Goal: Information Seeking & Learning: Learn about a topic

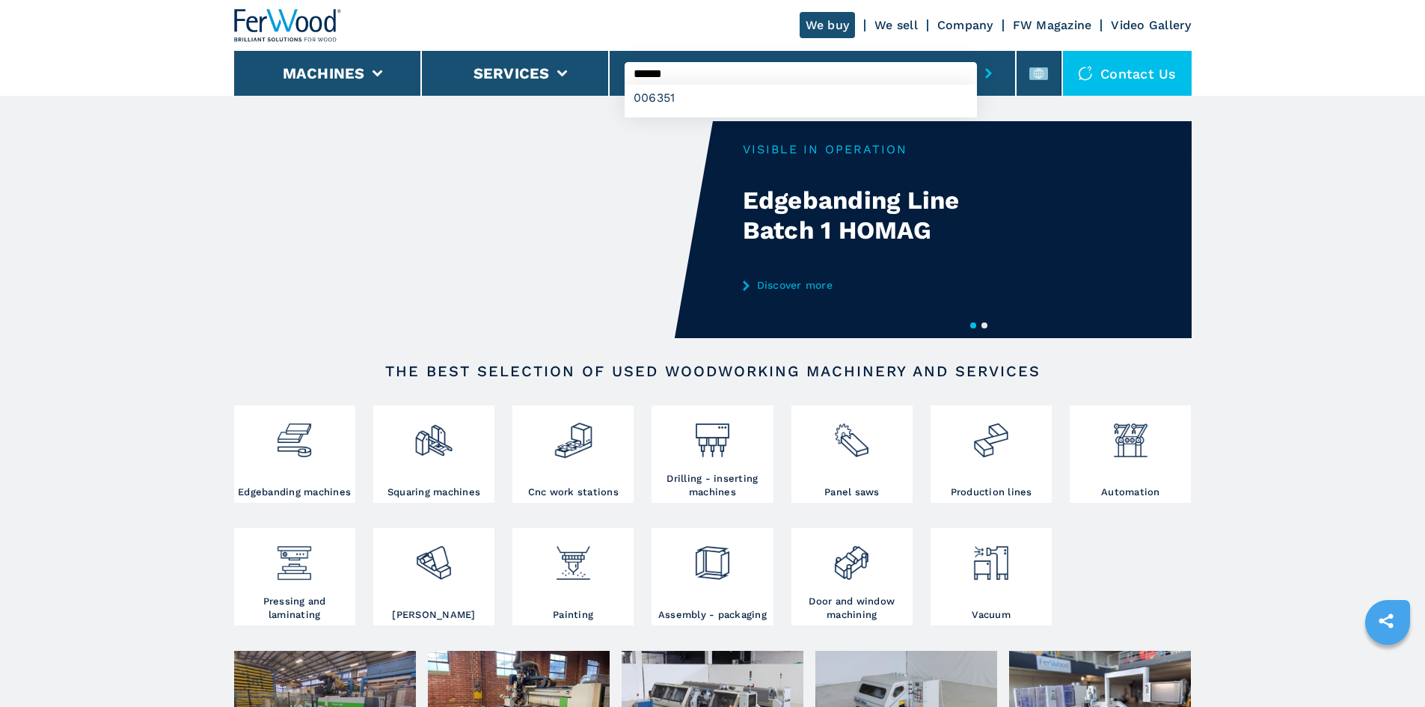
type input "******"
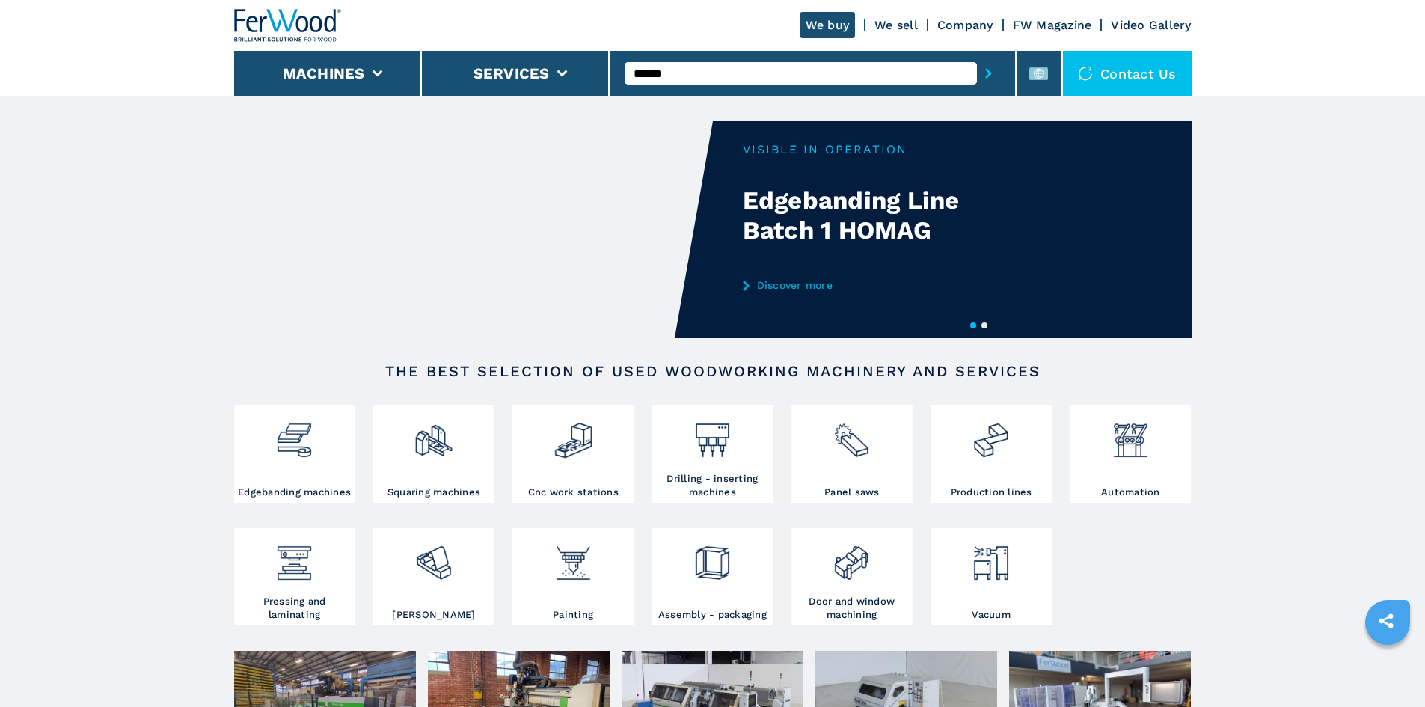
click at [985, 76] on icon "submit-button" at bounding box center [988, 73] width 7 height 10
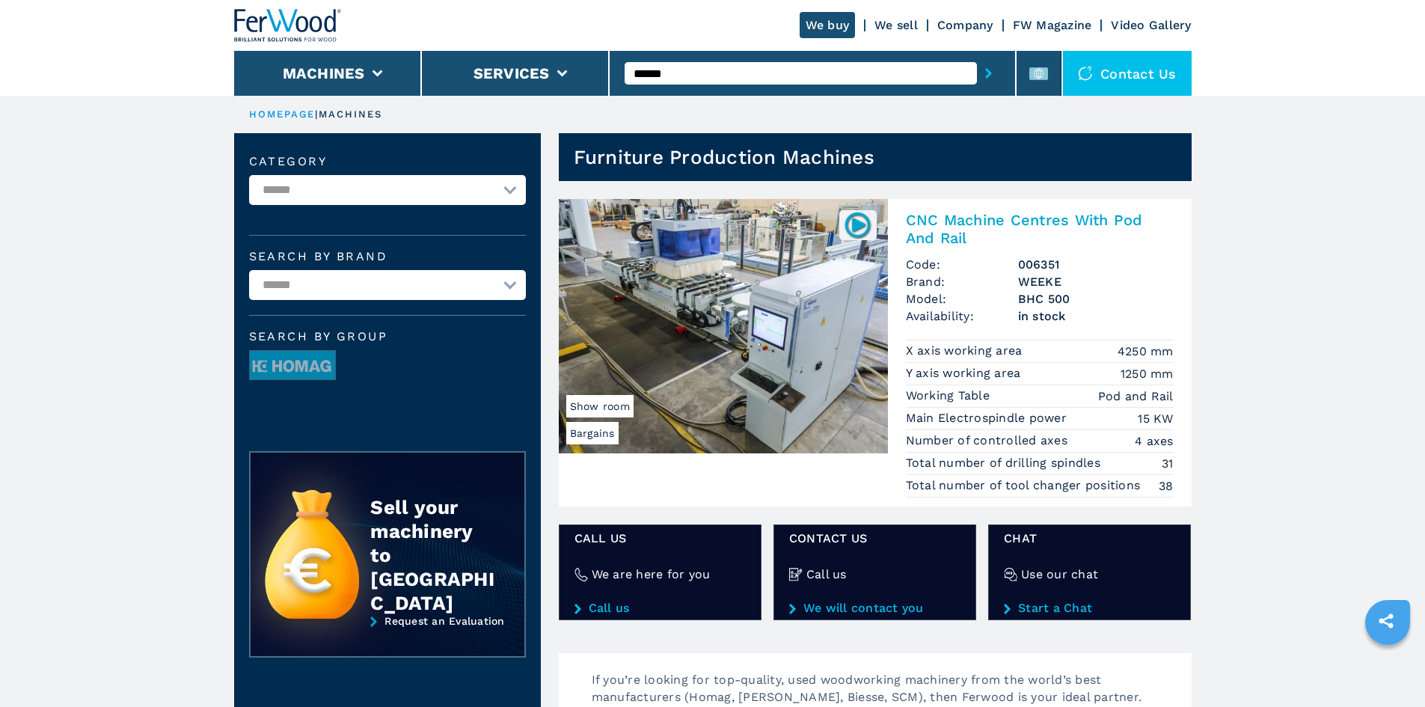
click at [1009, 216] on h2 "CNC Machine Centres With Pod And Rail" at bounding box center [1040, 229] width 268 height 36
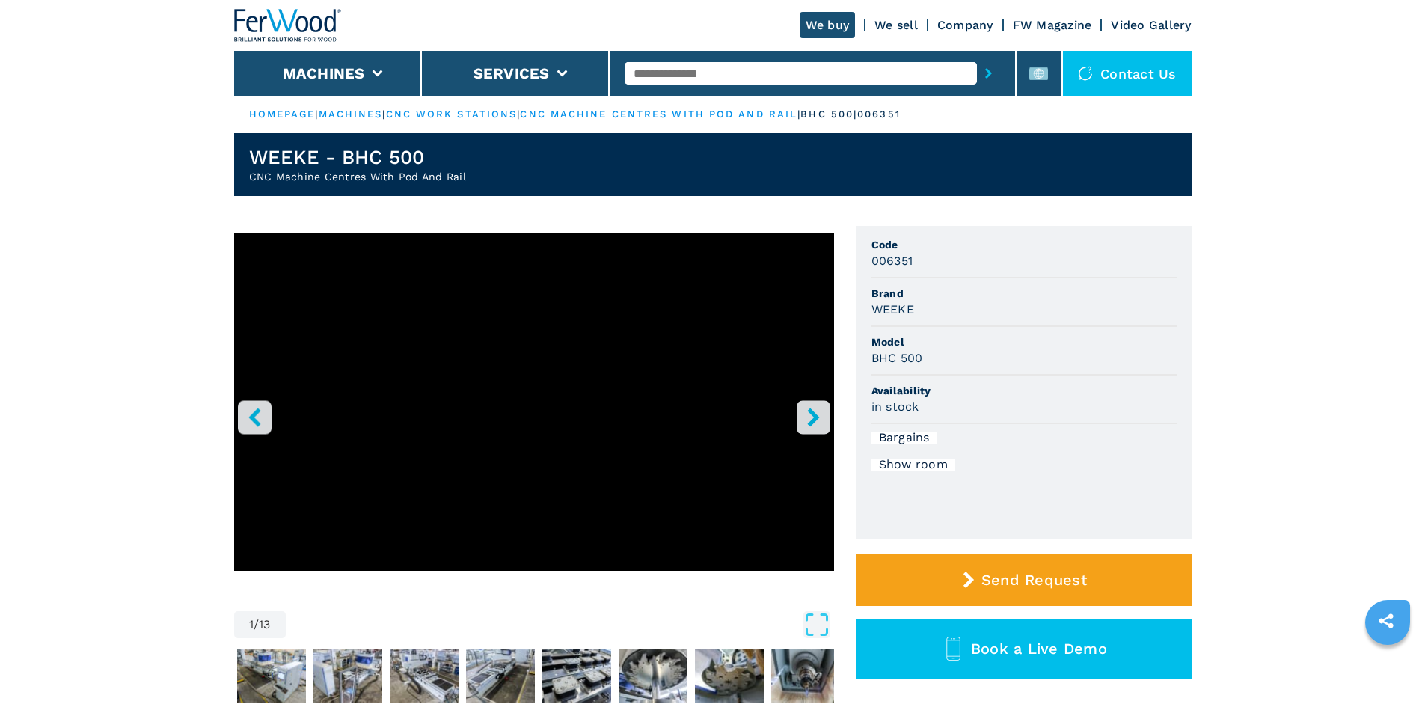
click at [900, 358] on h3 "BHC 500" at bounding box center [897, 357] width 52 height 17
drag, startPoint x: 871, startPoint y: 357, endPoint x: 932, endPoint y: 362, distance: 61.5
click at [932, 362] on div "BHC 500" at bounding box center [1023, 357] width 305 height 17
copy h3 "BHC 500"
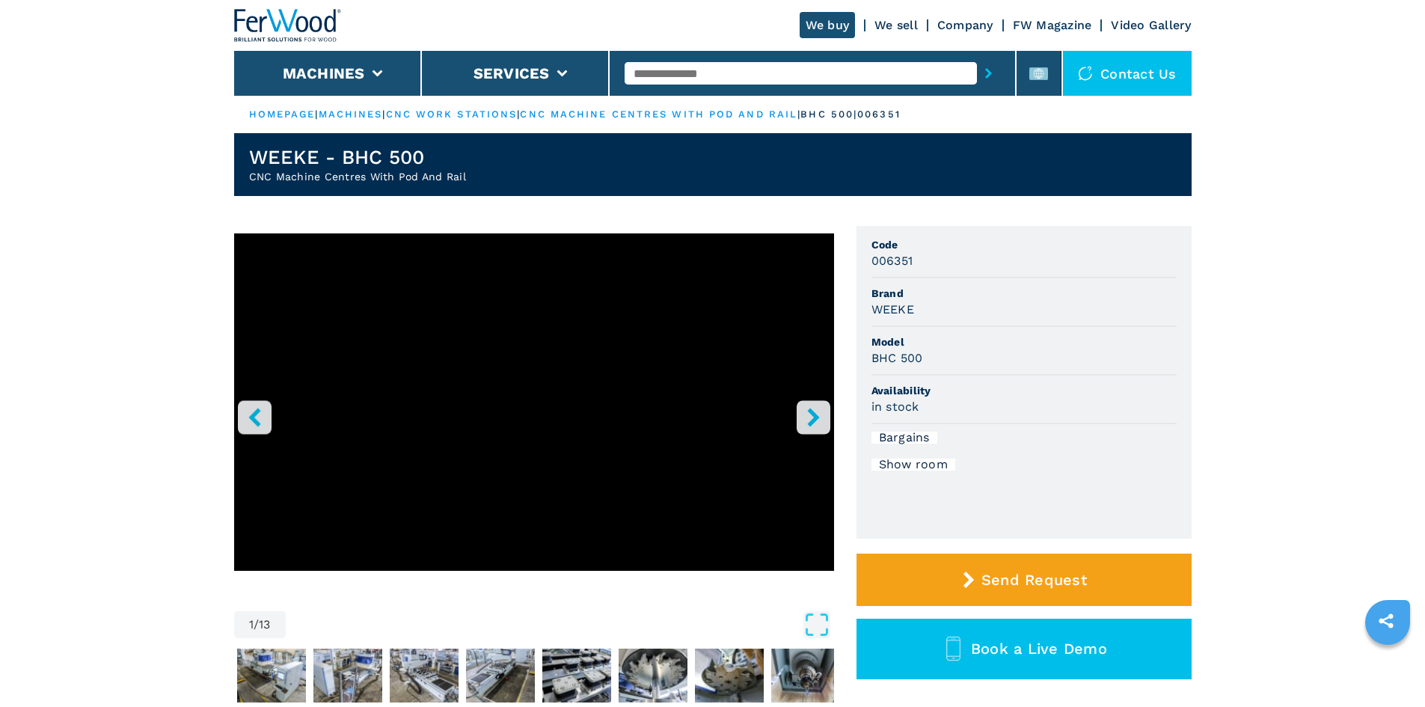
click at [1009, 319] on li "Brand WEEKE" at bounding box center [1023, 302] width 305 height 49
drag, startPoint x: 912, startPoint y: 261, endPoint x: 854, endPoint y: 266, distance: 57.8
click at [853, 266] on div "1 / 13 Unit Measure ****** ******** Code 006351 Brand WEEKE Model BHC 500 Avail…" at bounding box center [712, 488] width 957 height 524
copy h3 "006351"
